Goal: Task Accomplishment & Management: Manage account settings

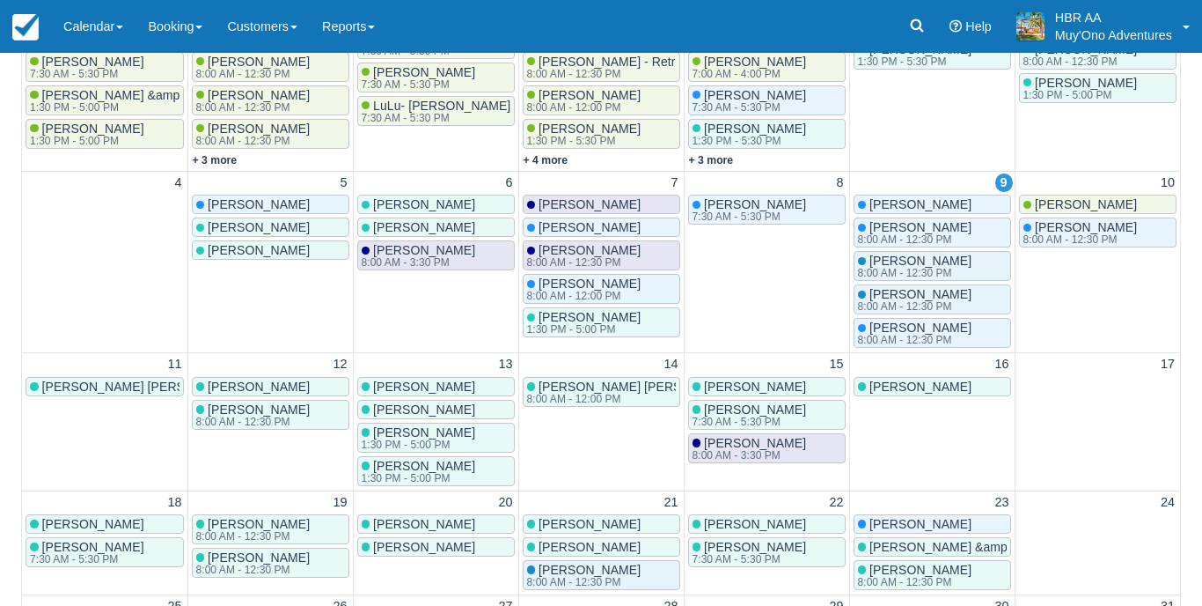
scroll to position [330, 0]
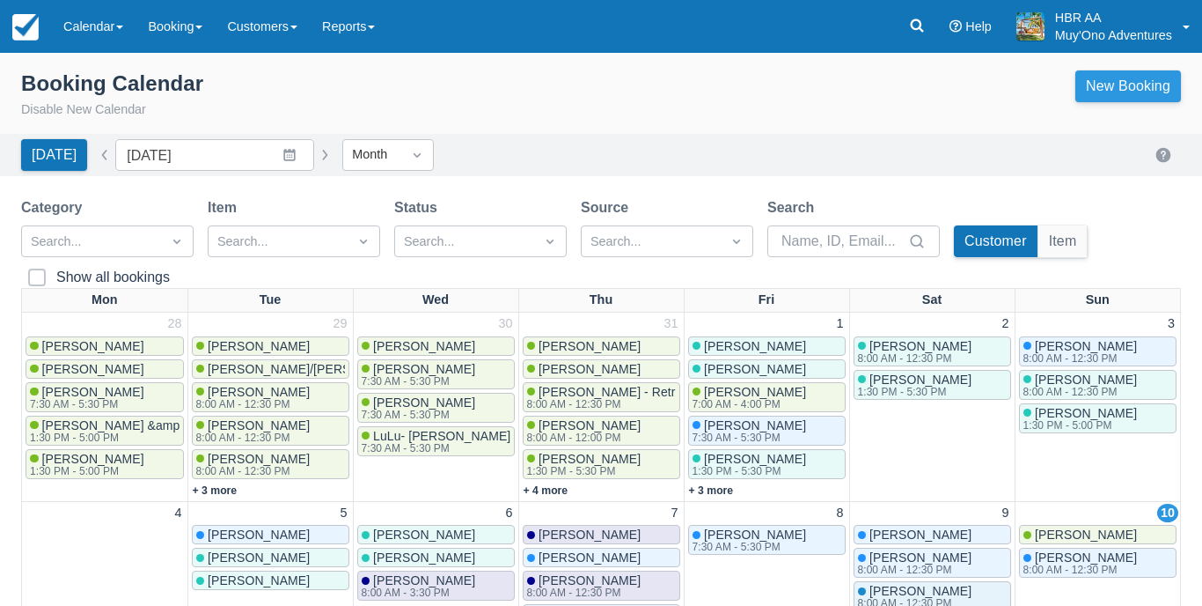
click at [1128, 88] on link "New Booking" at bounding box center [1129, 86] width 106 height 32
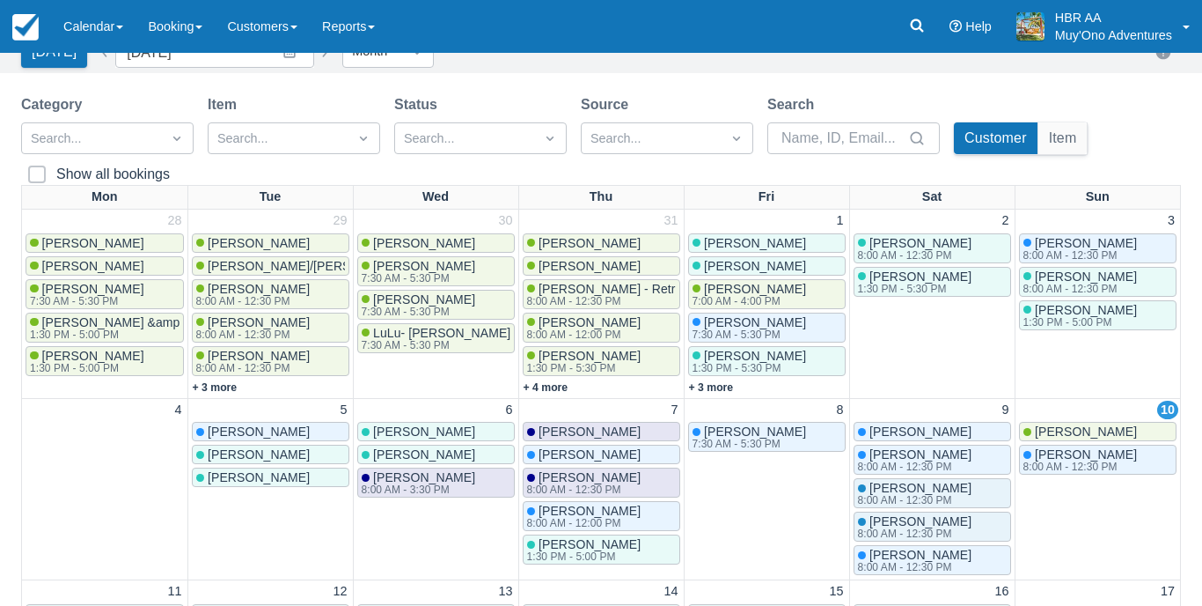
scroll to position [119, 0]
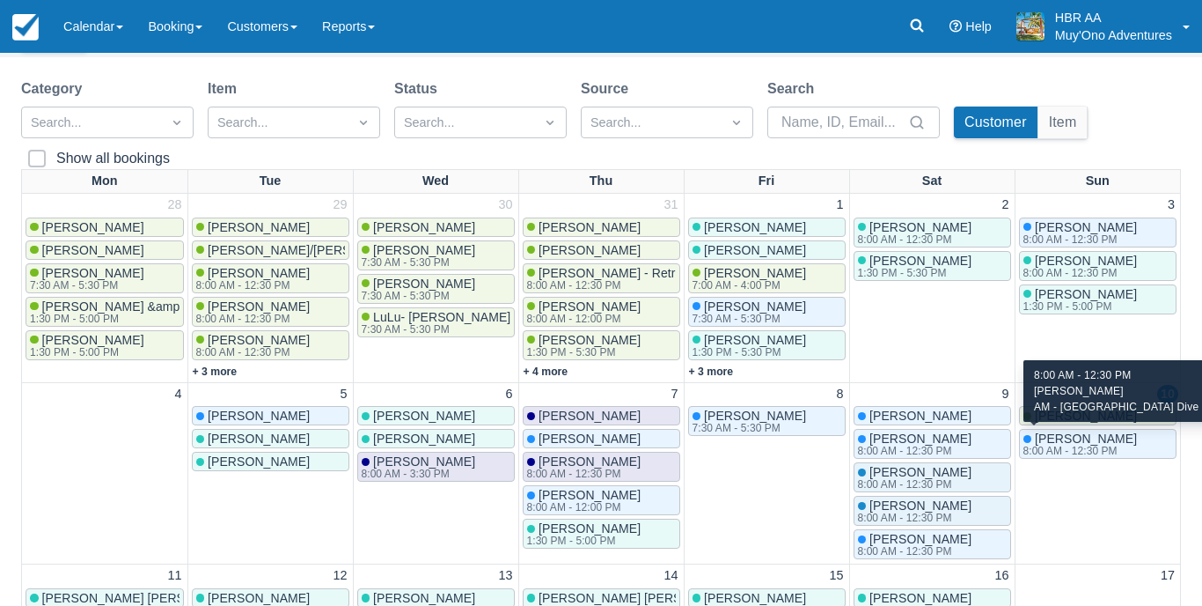
click at [1089, 437] on span "[PERSON_NAME]" at bounding box center [1086, 438] width 102 height 14
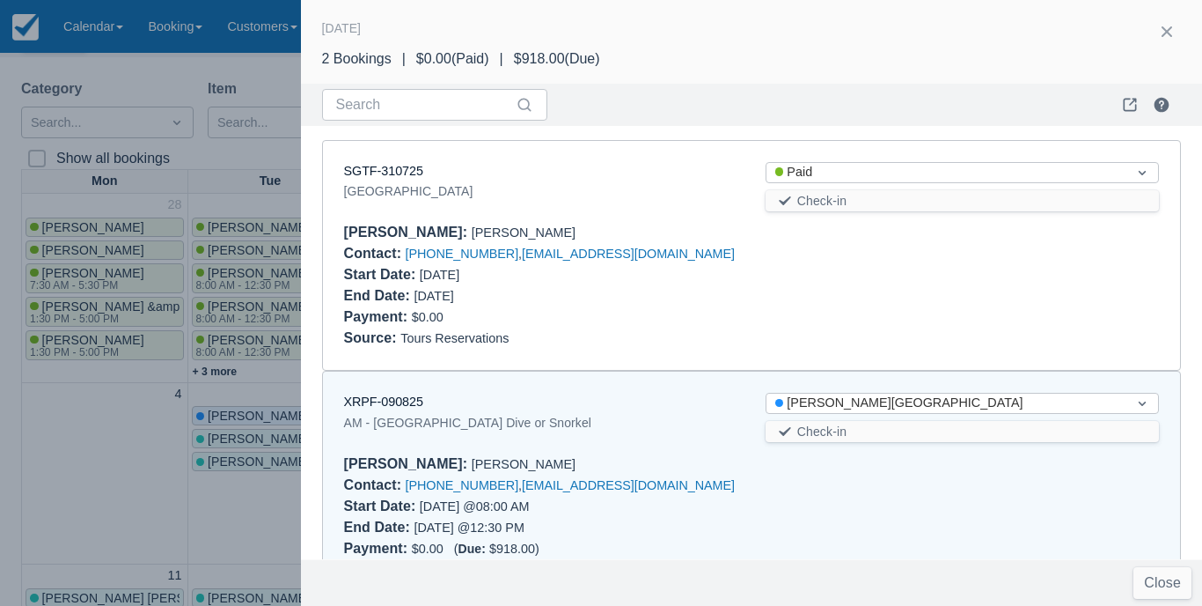
scroll to position [54, 0]
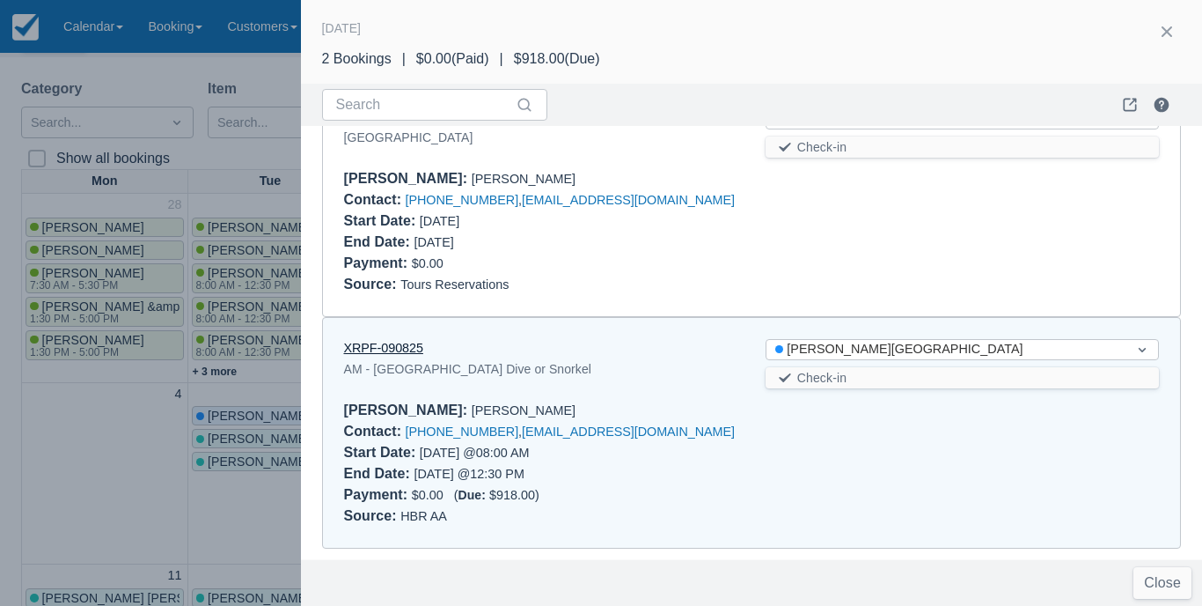
click at [398, 349] on link "XRPF-090825" at bounding box center [383, 348] width 79 height 14
click at [1172, 22] on button "button" at bounding box center [1167, 32] width 28 height 28
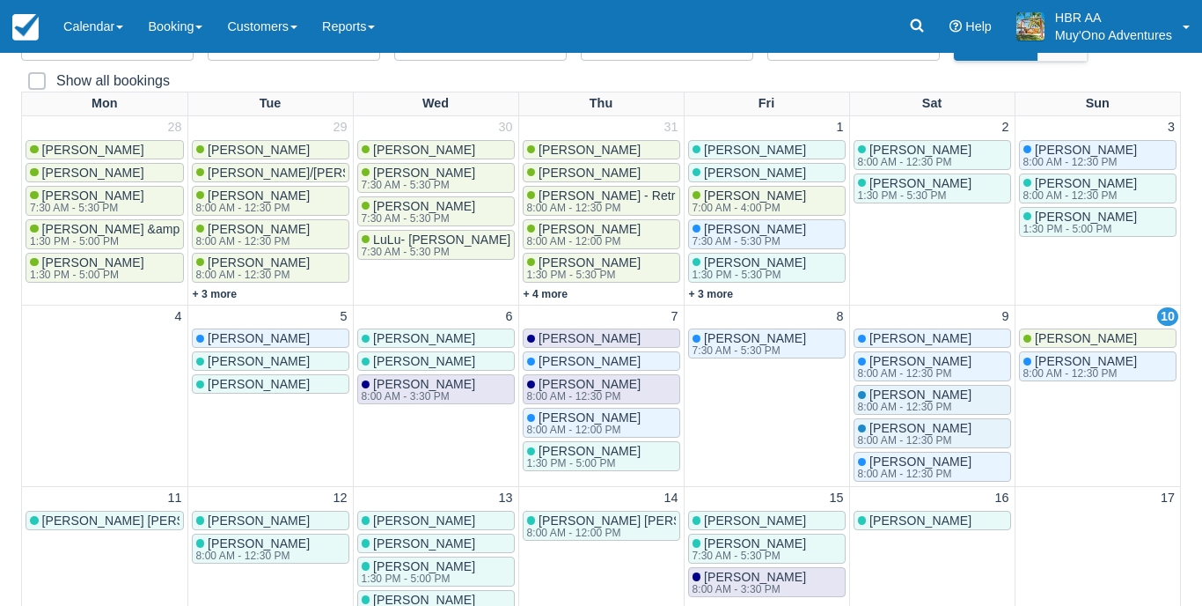
scroll to position [210, 0]
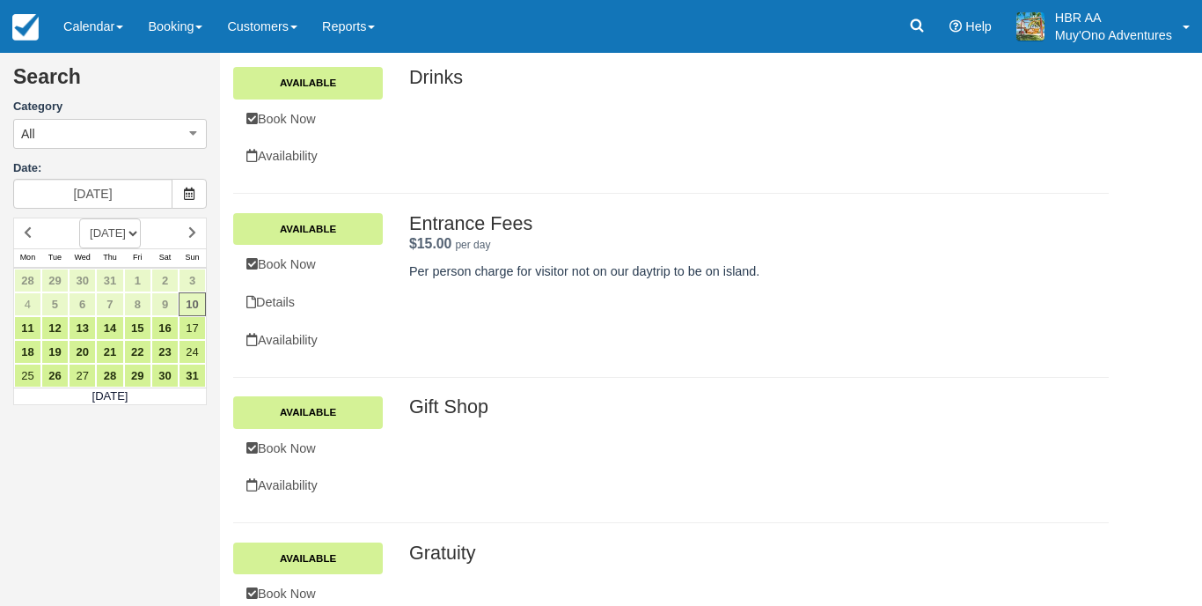
scroll to position [210, 0]
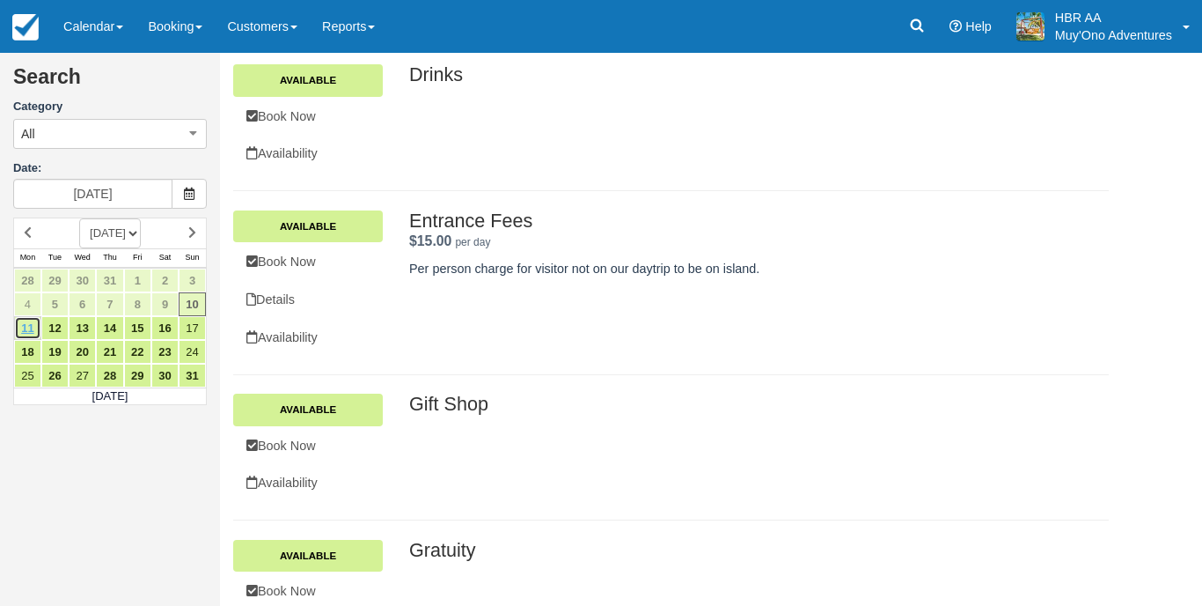
click at [23, 329] on link "11" at bounding box center [27, 328] width 27 height 24
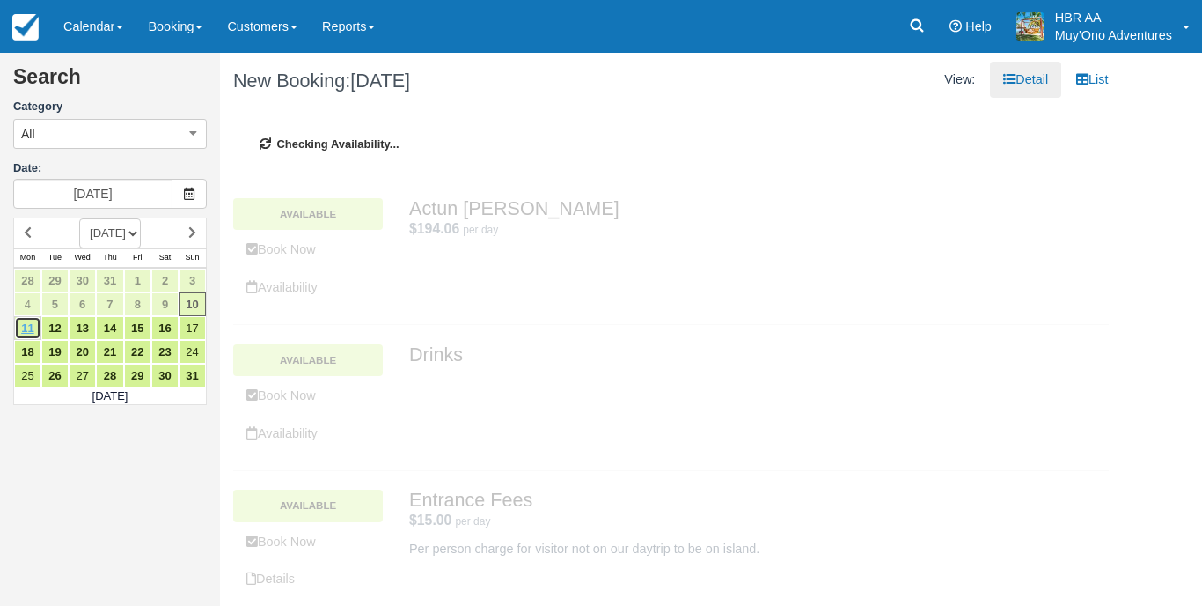
type input "08/11/25"
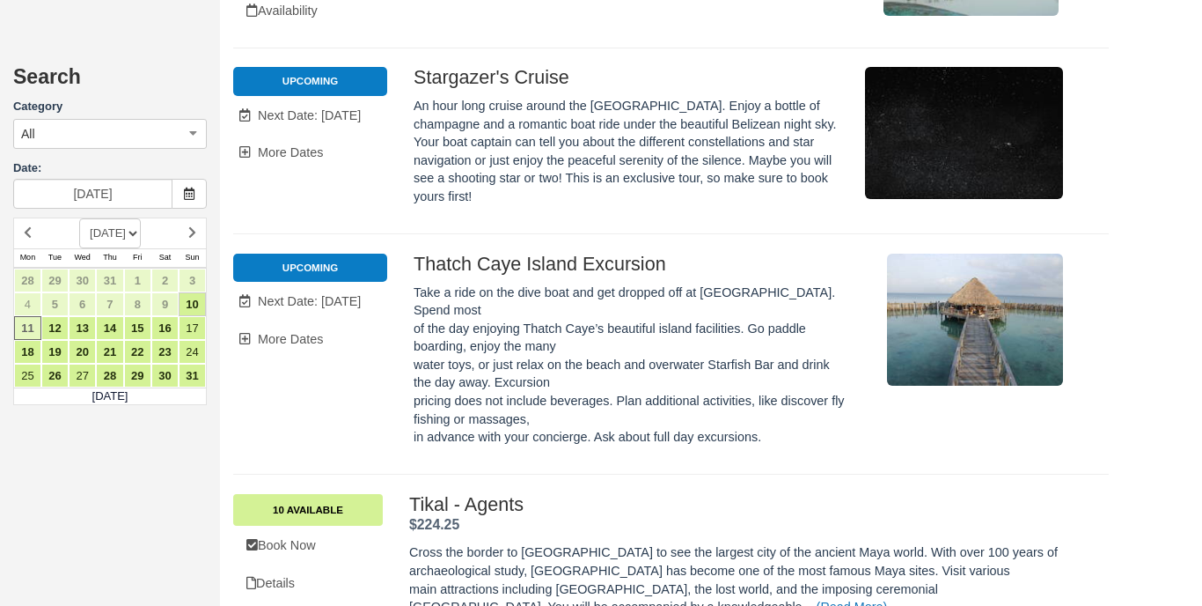
scroll to position [2152, 0]
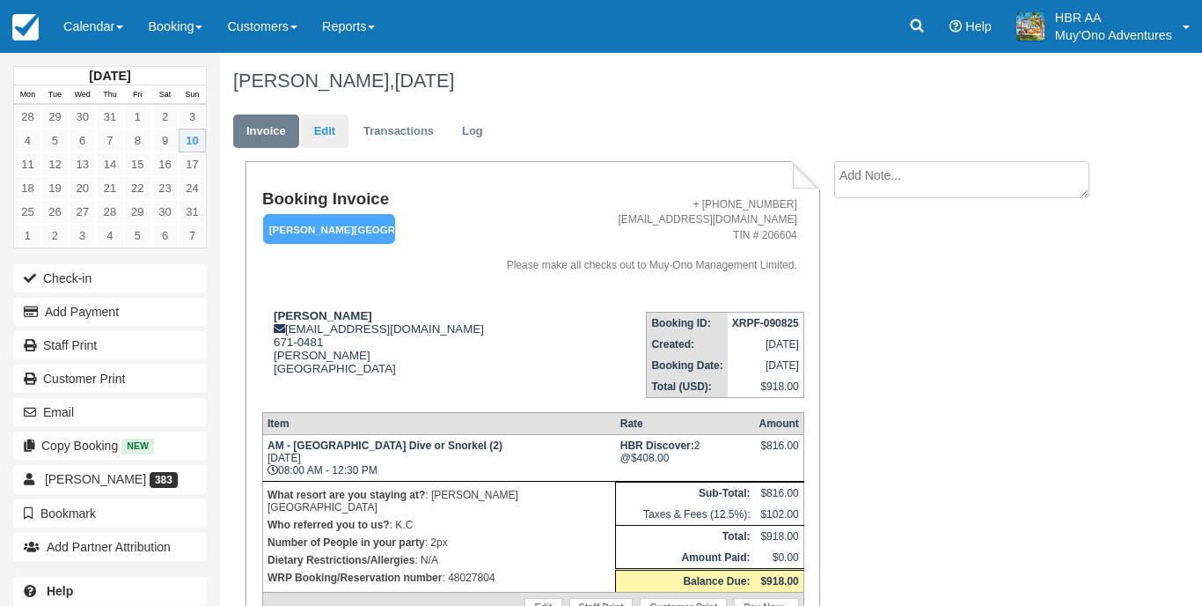
click at [323, 135] on link "Edit" at bounding box center [325, 131] width 48 height 34
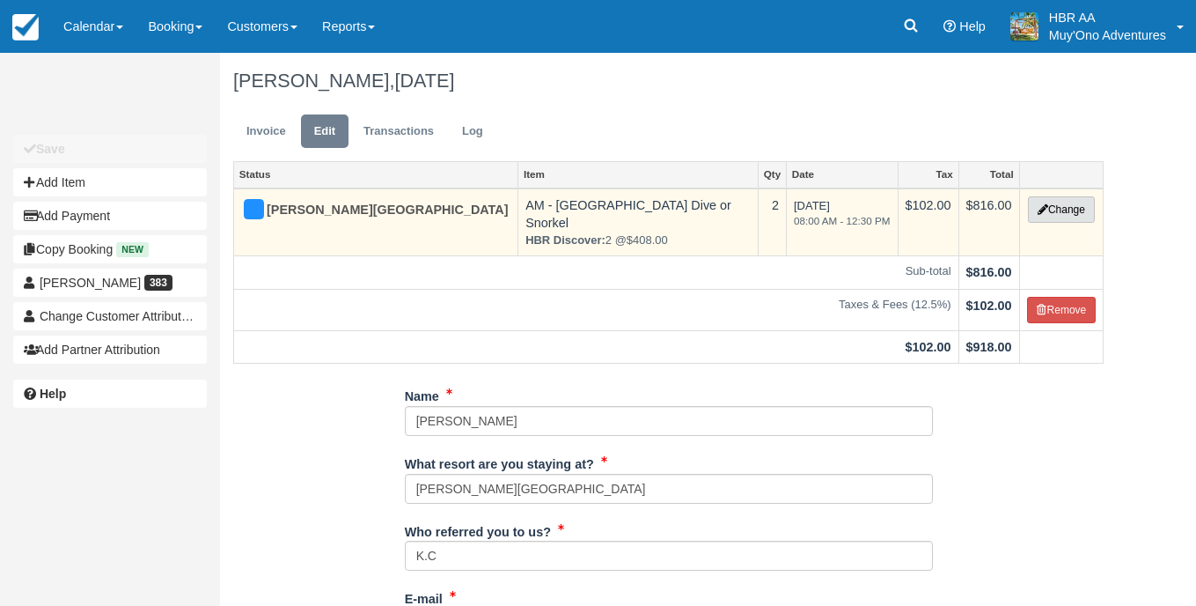
click at [1055, 212] on button "Change" at bounding box center [1061, 209] width 67 height 26
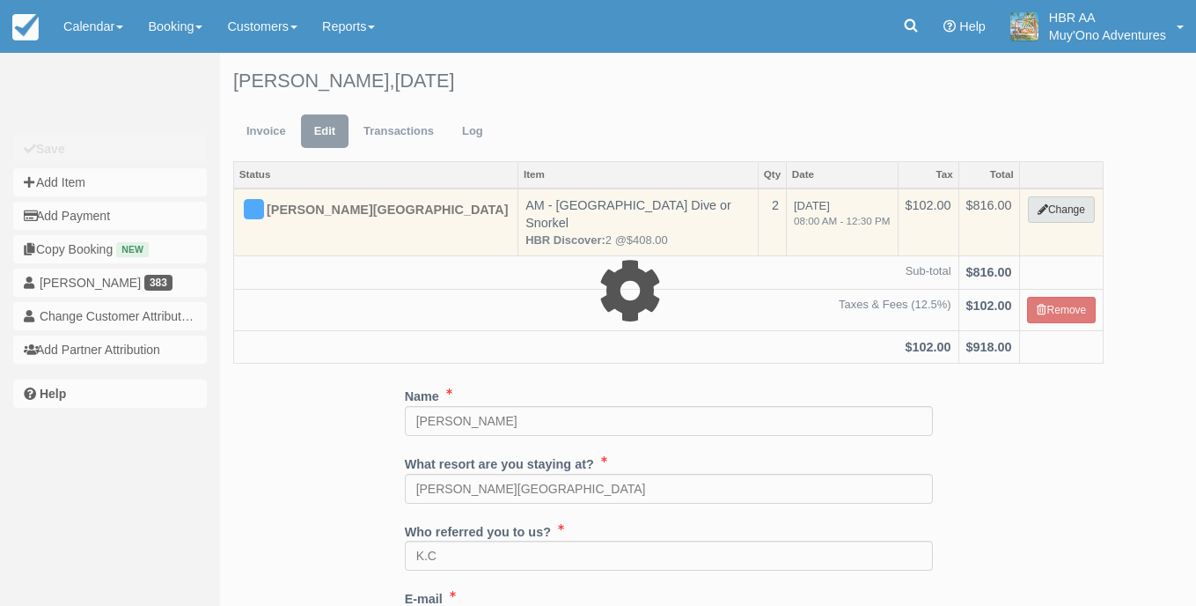
select select "64"
type input "816.00"
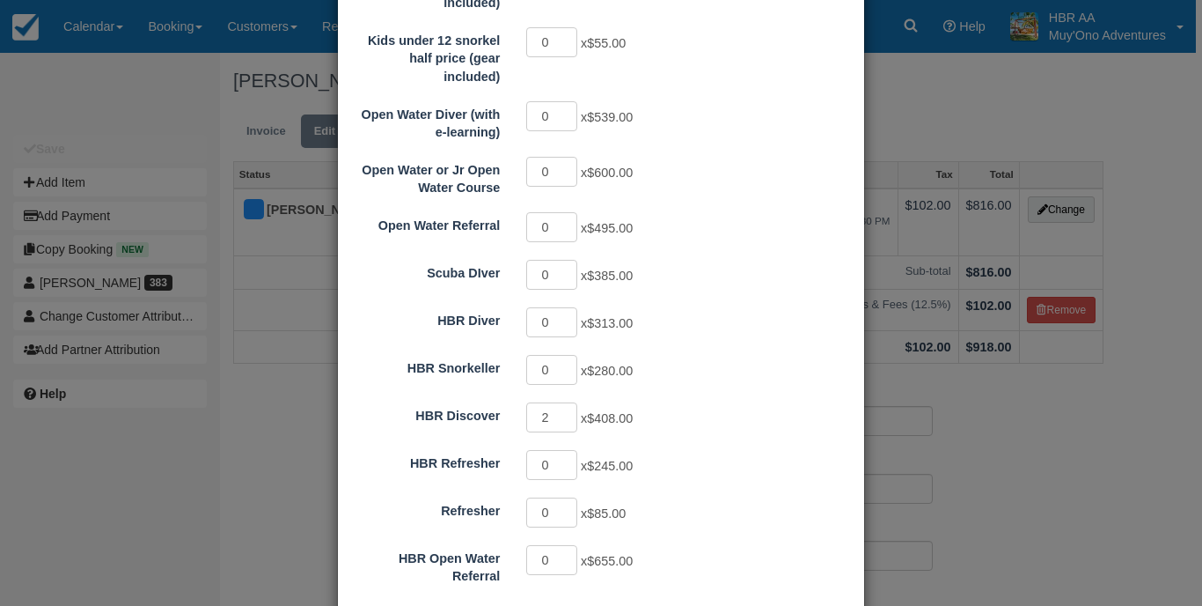
scroll to position [457, 0]
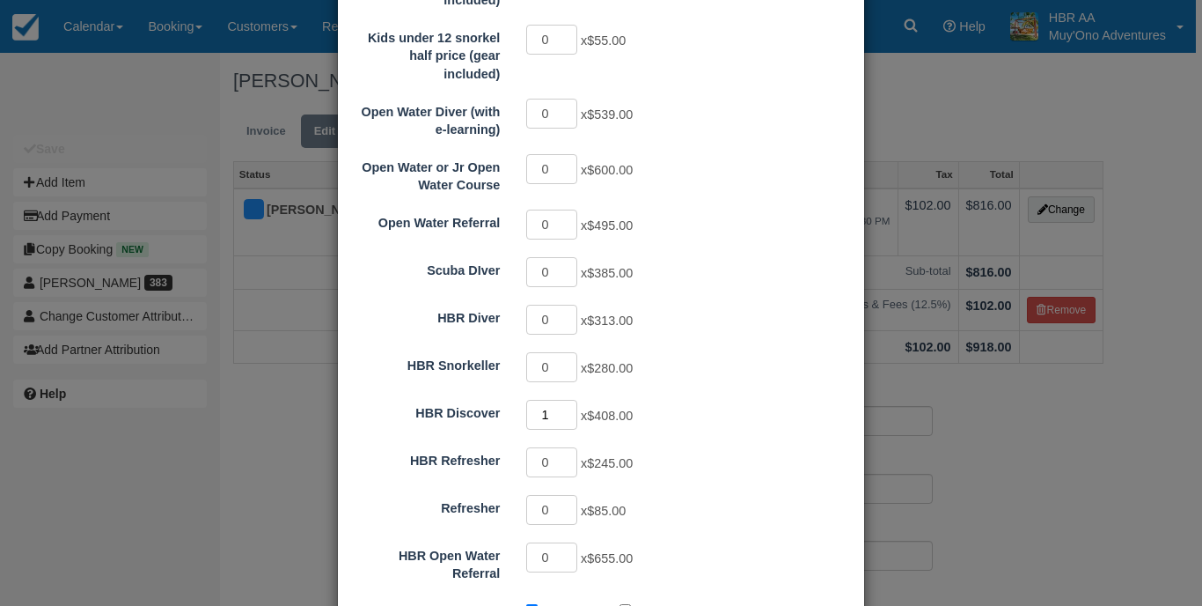
click at [566, 400] on input "1" at bounding box center [551, 415] width 51 height 30
type input "0"
click at [566, 400] on input "0" at bounding box center [551, 415] width 51 height 30
type input "0.00"
click at [570, 352] on input "1" at bounding box center [551, 367] width 51 height 30
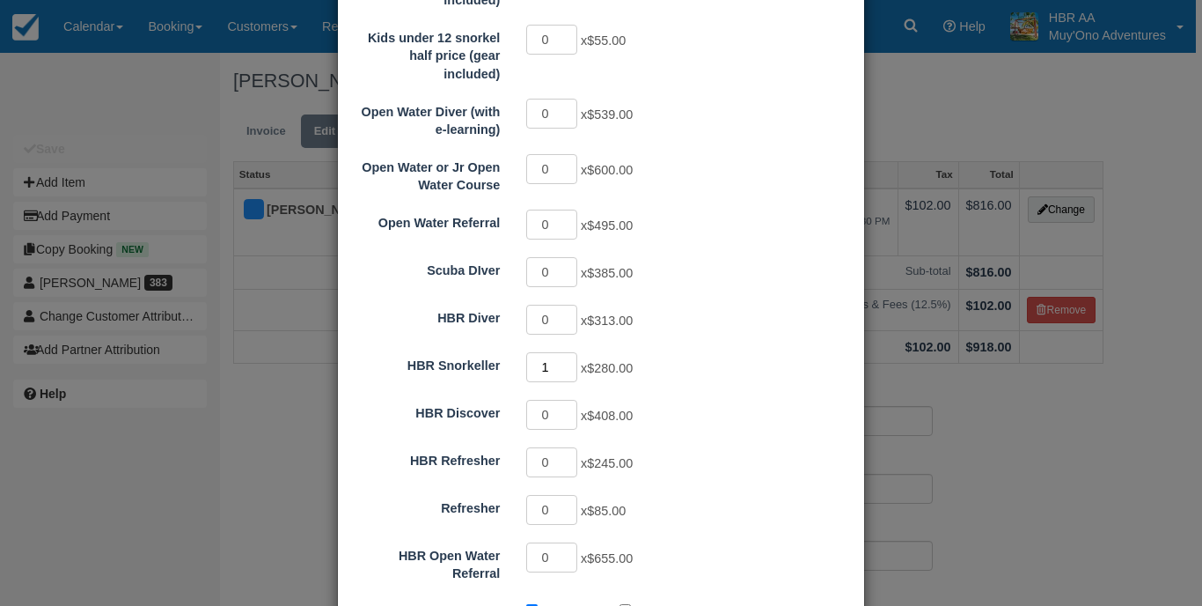
type input "2"
click at [570, 352] on input "2" at bounding box center [551, 367] width 51 height 30
type input "560.00"
click at [709, 400] on div "0 x $408.00" at bounding box center [666, 417] width 307 height 34
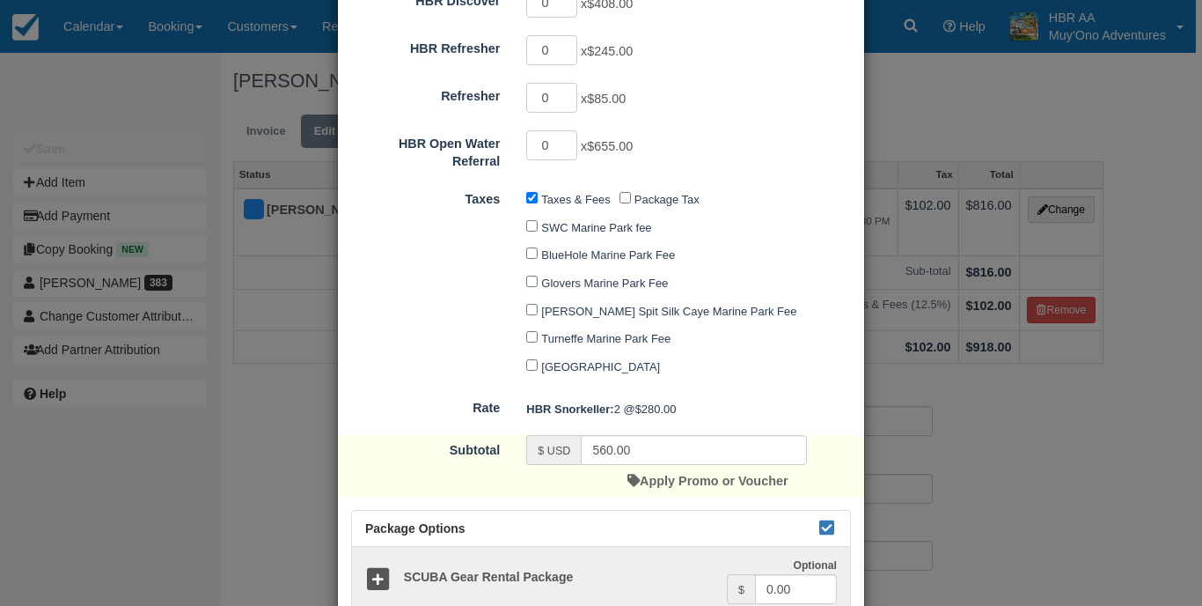
scroll to position [958, 0]
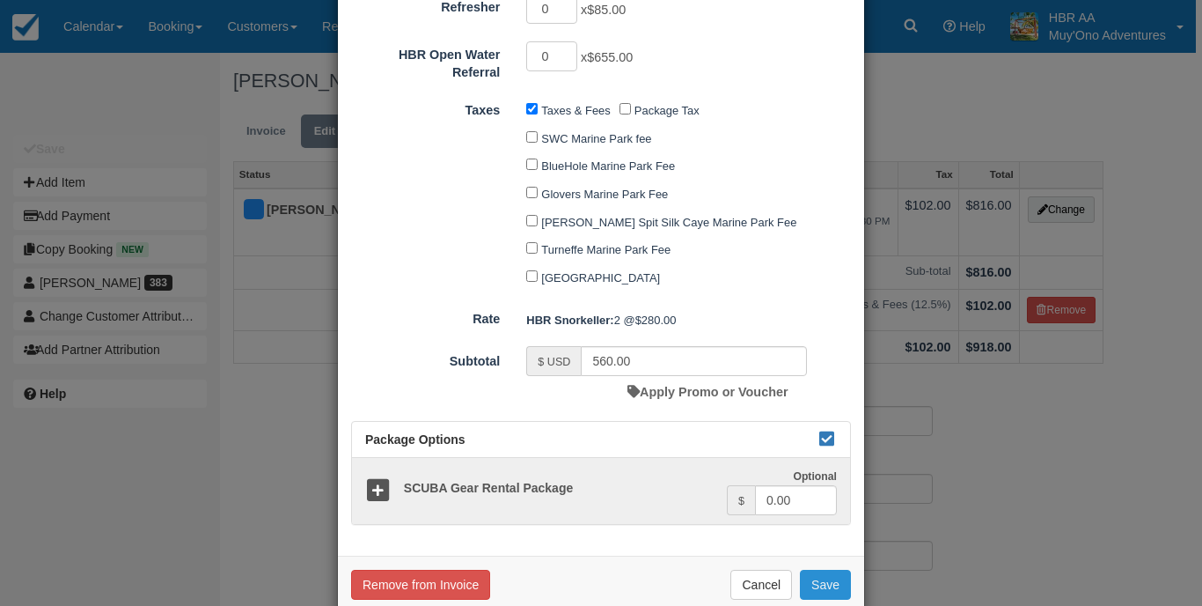
click at [825, 570] on button "Save" at bounding box center [825, 585] width 51 height 30
checkbox input "false"
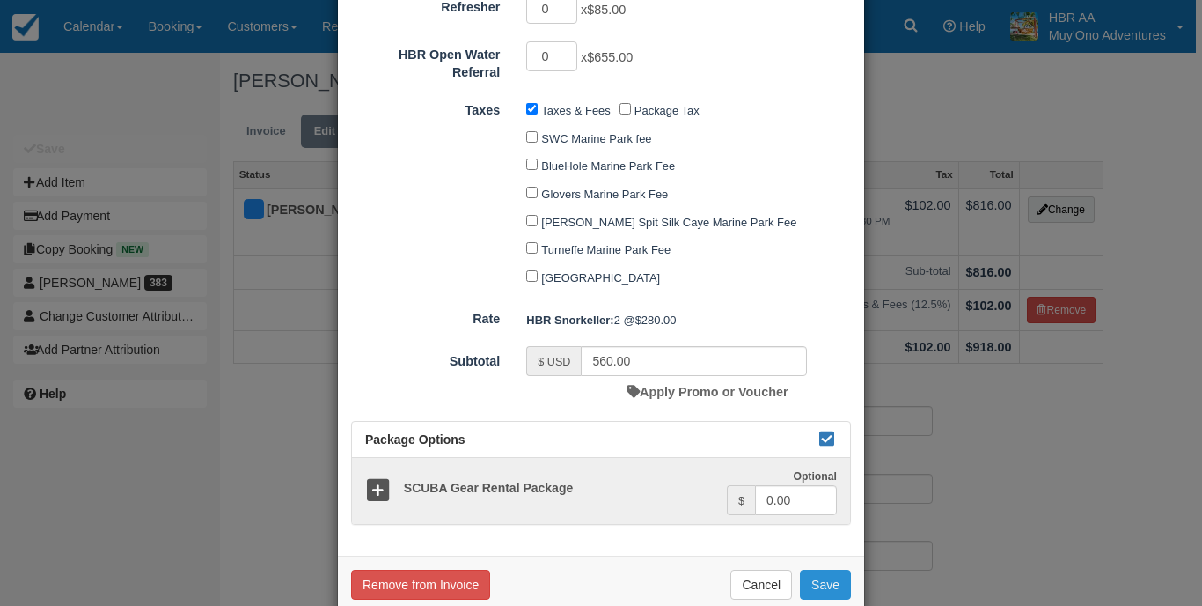
checkbox input "false"
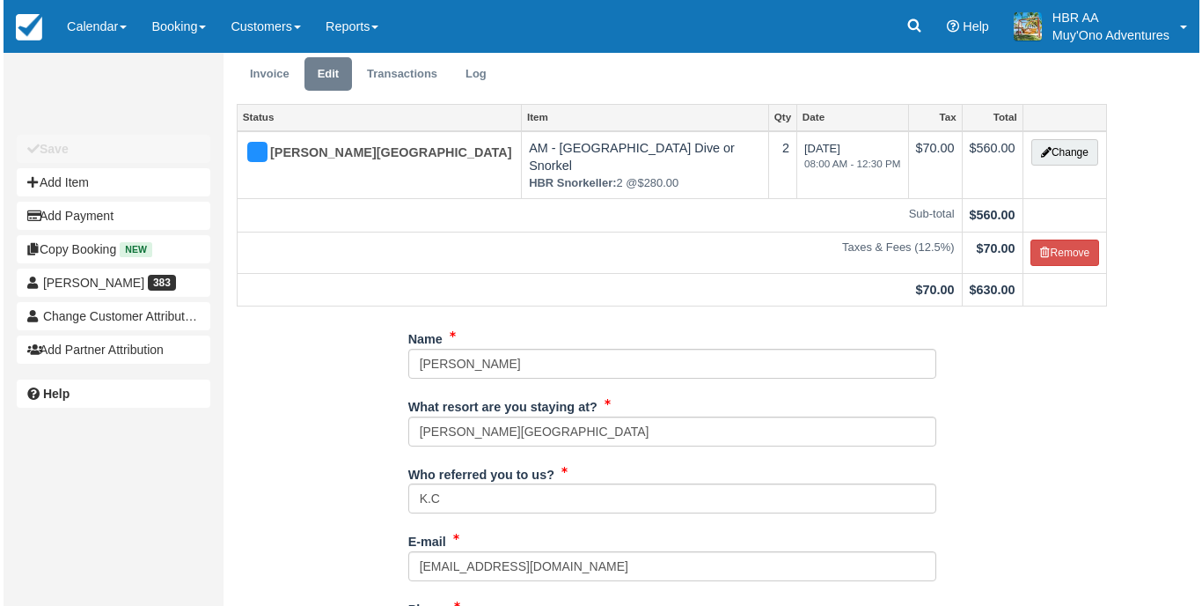
scroll to position [83, 0]
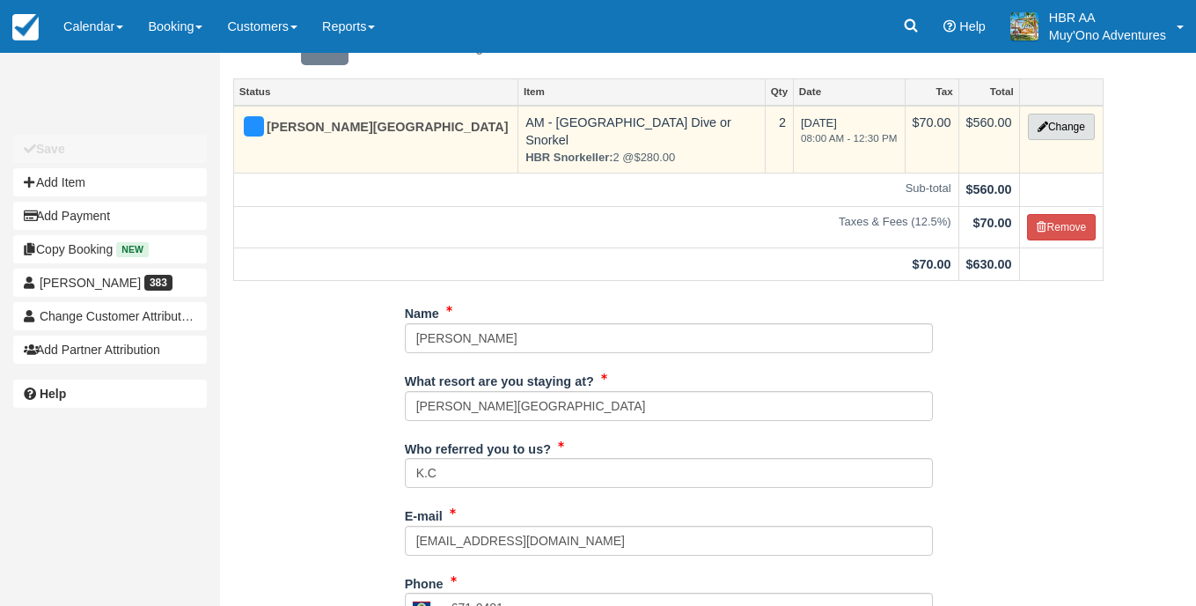
click at [1042, 128] on icon "button" at bounding box center [1043, 126] width 11 height 11
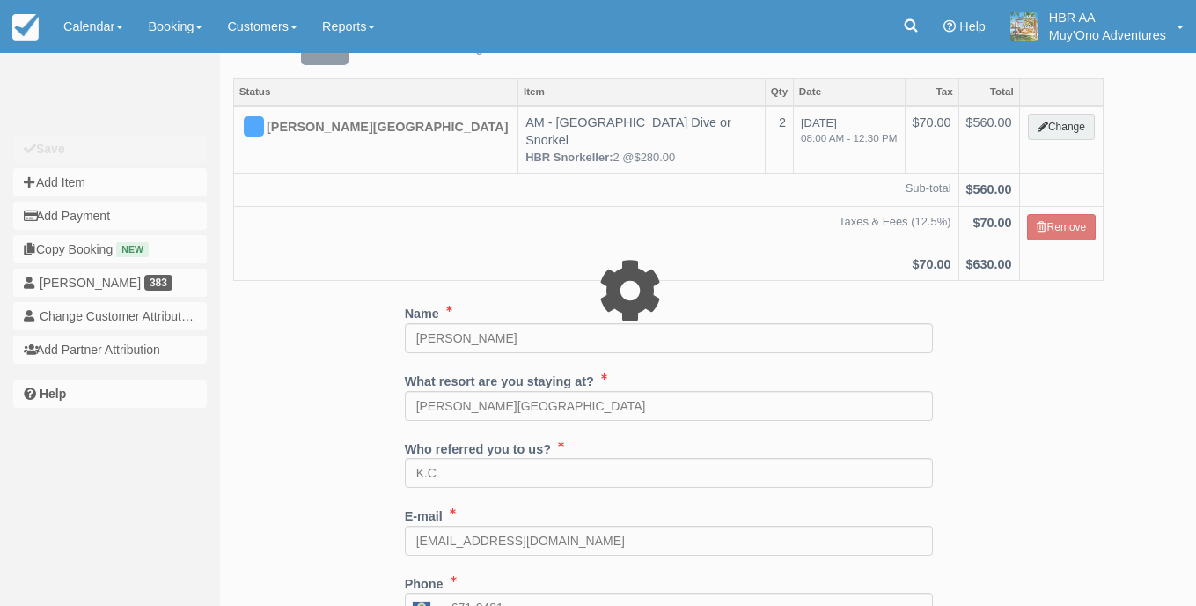
select select "64"
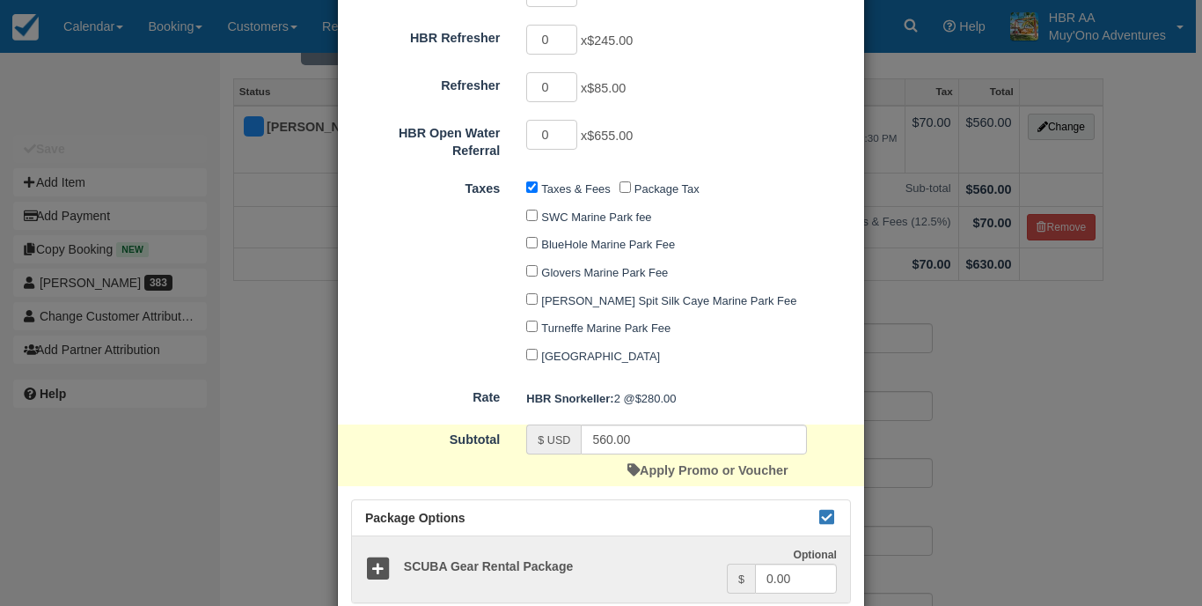
scroll to position [885, 0]
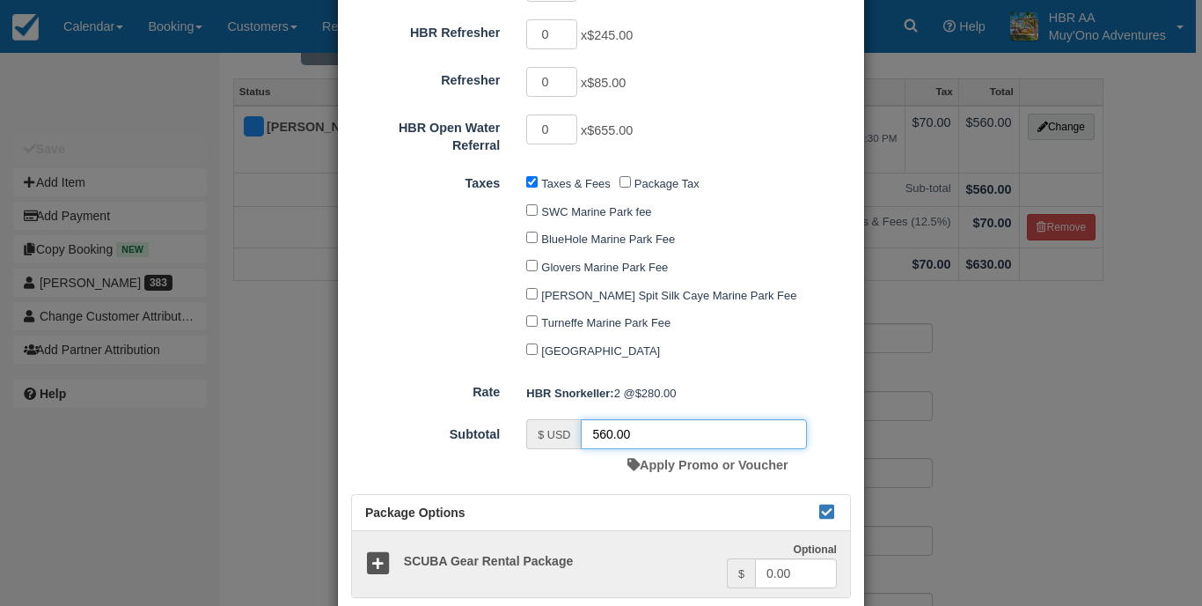
click at [602, 419] on input "560.00" at bounding box center [694, 434] width 226 height 30
type input "540.00"
click at [691, 379] on div "—" at bounding box center [688, 393] width 351 height 29
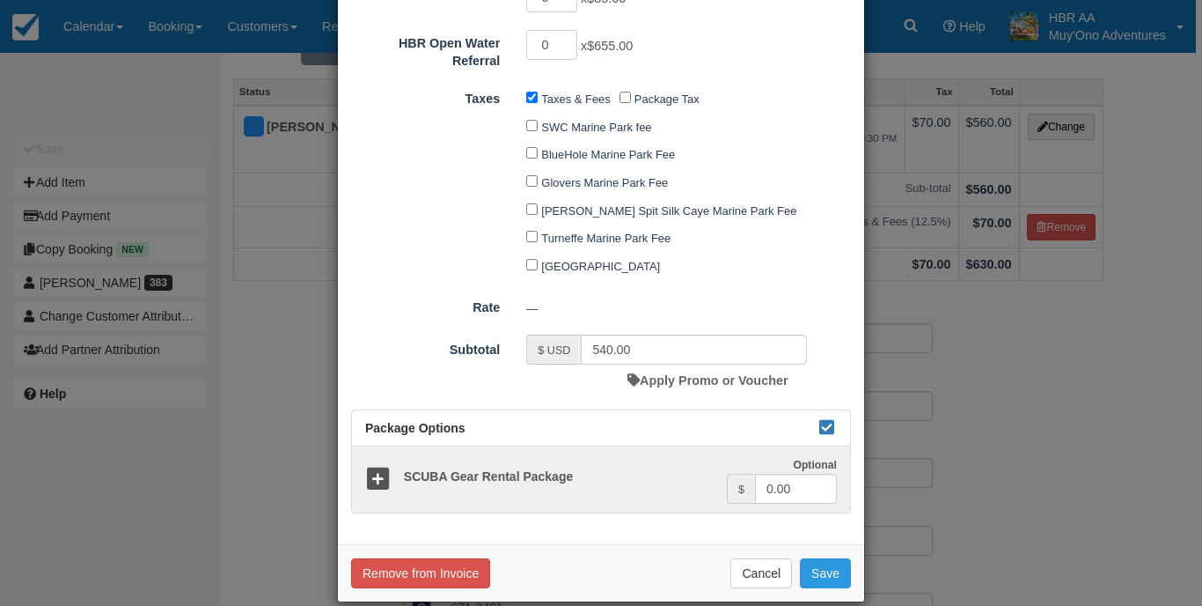
scroll to position [968, 0]
click at [815, 559] on button "Save" at bounding box center [825, 574] width 51 height 30
checkbox input "false"
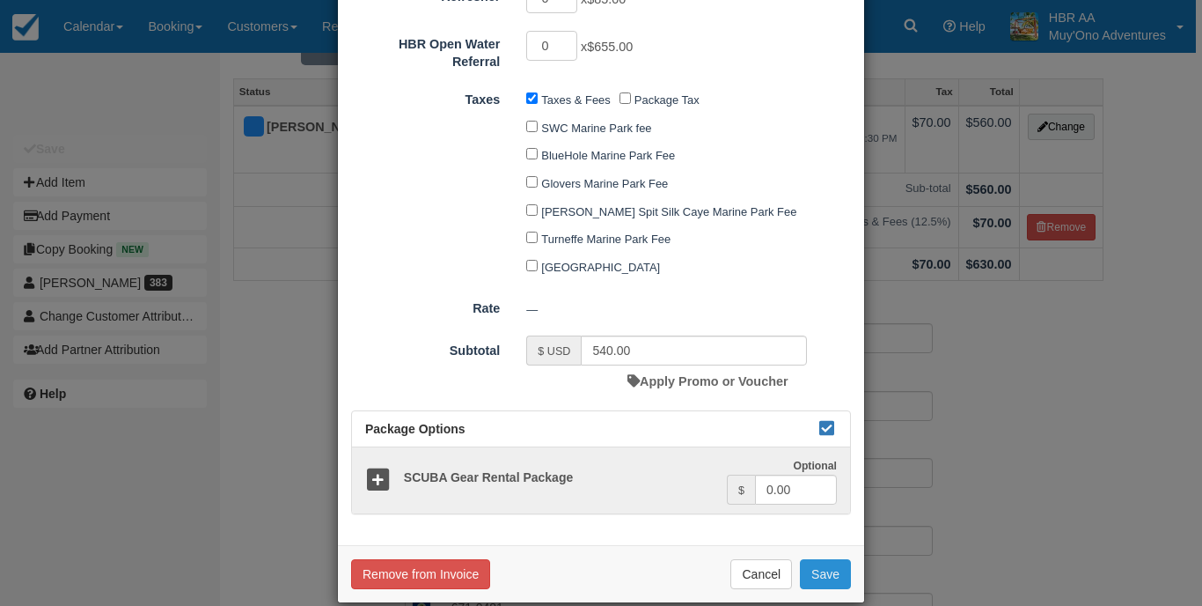
checkbox input "false"
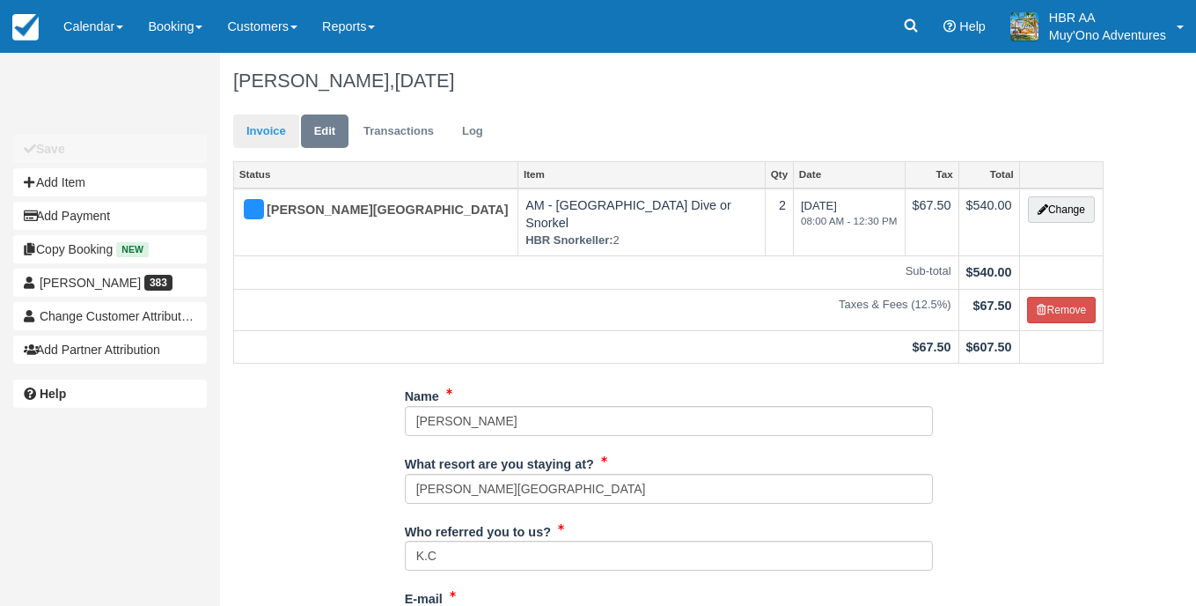
click at [292, 122] on link "Invoice" at bounding box center [266, 131] width 66 height 34
